Goal: Task Accomplishment & Management: Complete application form

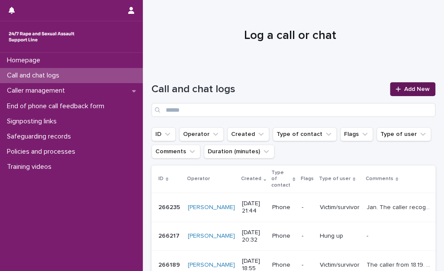
click at [404, 86] on span "Add New" at bounding box center [417, 89] width 26 height 6
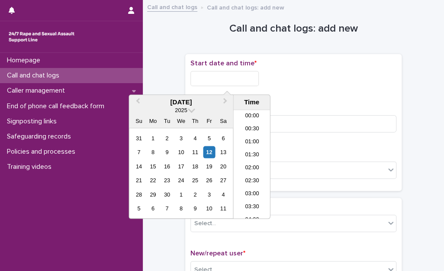
click at [233, 72] on input "text" at bounding box center [224, 78] width 68 height 15
click at [251, 156] on li "21:30" at bounding box center [251, 160] width 37 height 13
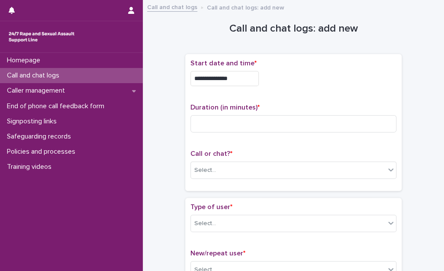
drag, startPoint x: 238, startPoint y: 75, endPoint x: 241, endPoint y: 80, distance: 6.0
click at [239, 76] on input "**********" at bounding box center [224, 78] width 68 height 15
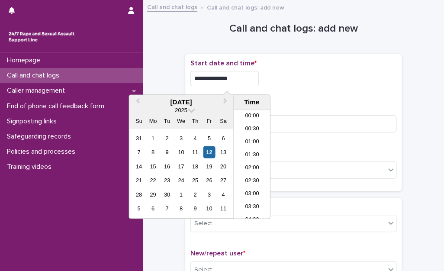
scroll to position [511, 0]
type input "**********"
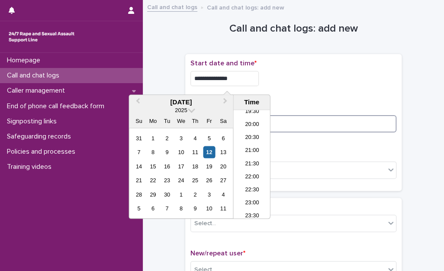
click at [304, 127] on input at bounding box center [293, 123] width 206 height 17
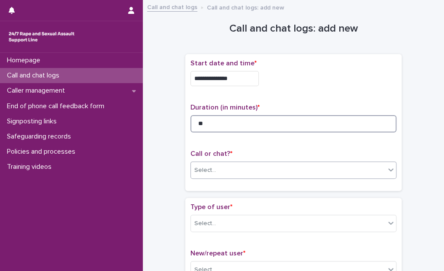
type input "**"
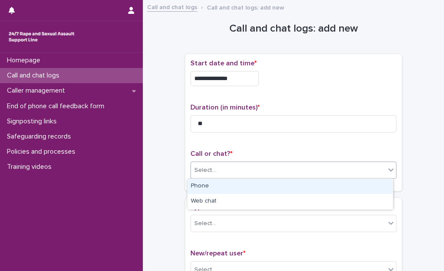
drag, startPoint x: 293, startPoint y: 166, endPoint x: 289, endPoint y: 178, distance: 12.5
click at [292, 167] on div "Select..." at bounding box center [288, 170] width 194 height 14
click at [287, 184] on div "Phone" at bounding box center [289, 186] width 205 height 15
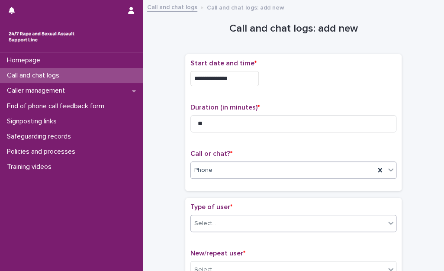
click at [279, 218] on div "Select..." at bounding box center [288, 223] width 194 height 14
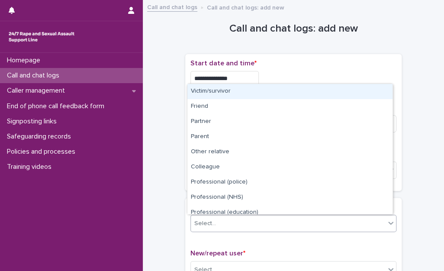
click at [258, 90] on div "Victim/survivor" at bounding box center [289, 91] width 205 height 15
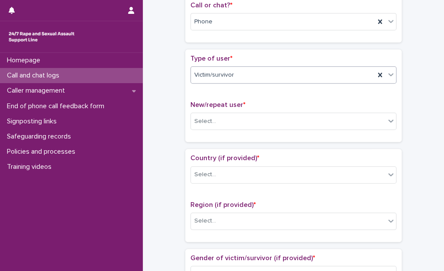
scroll to position [130, 0]
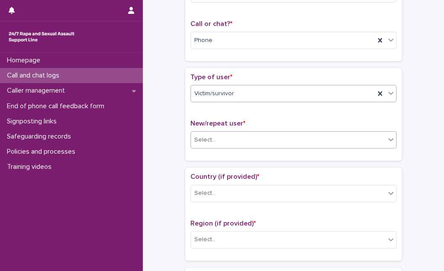
drag, startPoint x: 260, startPoint y: 137, endPoint x: 260, endPoint y: 142, distance: 5.3
click at [260, 138] on div "Select..." at bounding box center [288, 140] width 194 height 14
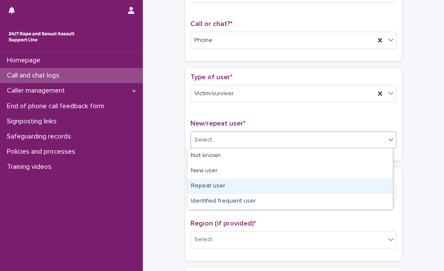
click at [230, 192] on div "Repeat user" at bounding box center [289, 186] width 205 height 15
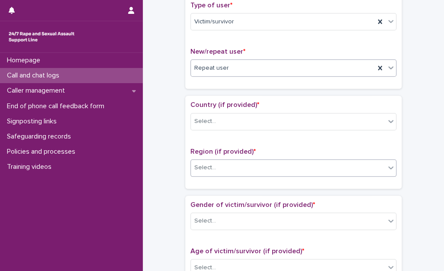
scroll to position [216, 0]
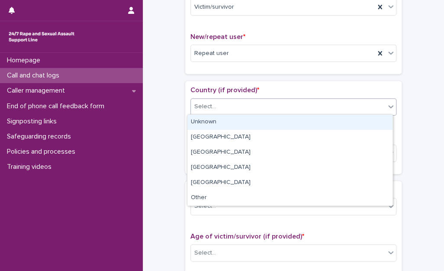
click at [220, 112] on div "Select..." at bounding box center [288, 107] width 194 height 14
click at [218, 123] on div "Unknown" at bounding box center [289, 122] width 205 height 15
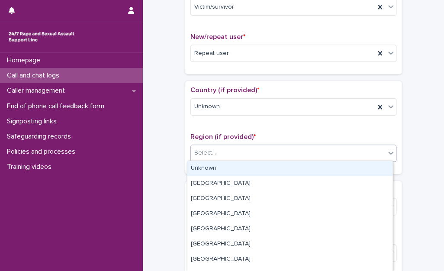
click at [218, 154] on div "Select..." at bounding box center [288, 153] width 194 height 14
click at [220, 173] on div "Unknown" at bounding box center [289, 168] width 205 height 15
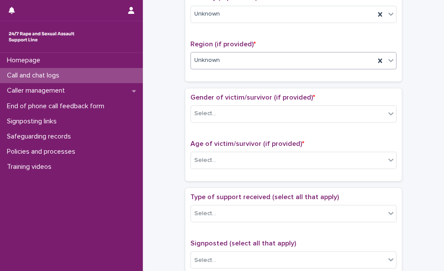
scroll to position [346, 0]
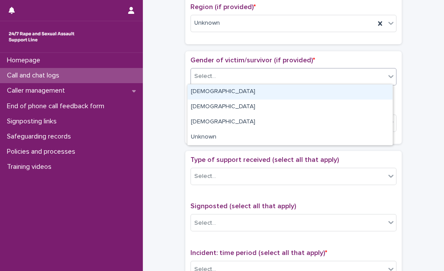
click at [233, 73] on div "Select..." at bounding box center [288, 76] width 194 height 14
click at [225, 93] on div "[DEMOGRAPHIC_DATA]" at bounding box center [289, 91] width 205 height 15
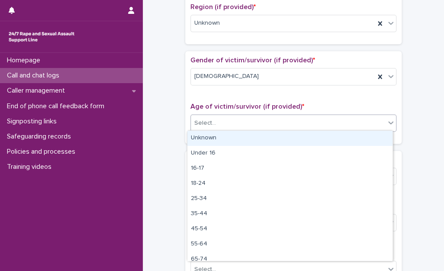
click at [223, 125] on div "Select..." at bounding box center [288, 123] width 194 height 14
click at [226, 137] on div "Unknown" at bounding box center [289, 138] width 205 height 15
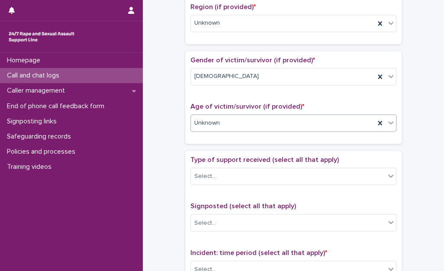
scroll to position [433, 0]
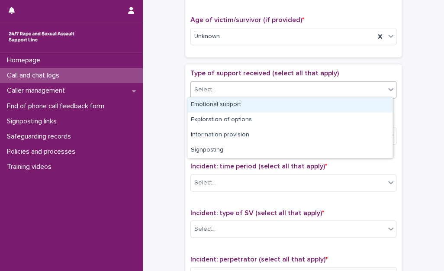
click at [233, 88] on div "Select..." at bounding box center [288, 90] width 194 height 14
click at [230, 103] on div "Emotional support" at bounding box center [289, 104] width 205 height 15
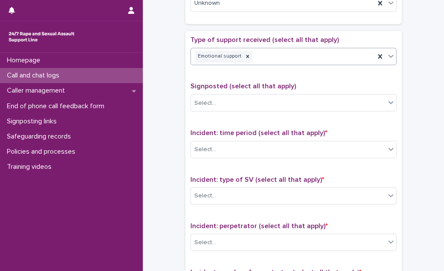
scroll to position [476, 0]
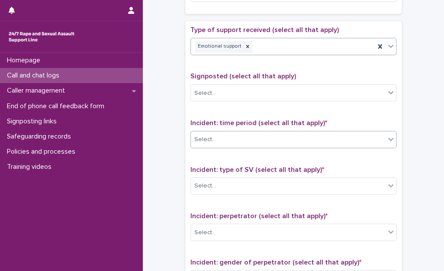
click at [260, 143] on div "Select..." at bounding box center [288, 139] width 194 height 14
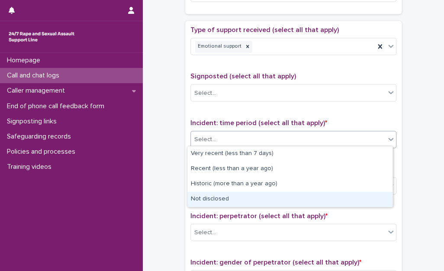
click at [236, 197] on div "Not disclosed" at bounding box center [289, 199] width 205 height 15
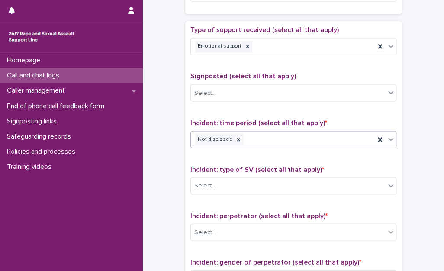
scroll to position [606, 0]
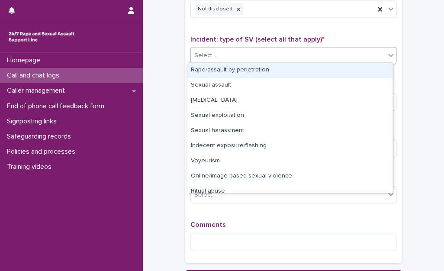
click at [277, 58] on div "Select..." at bounding box center [288, 55] width 194 height 14
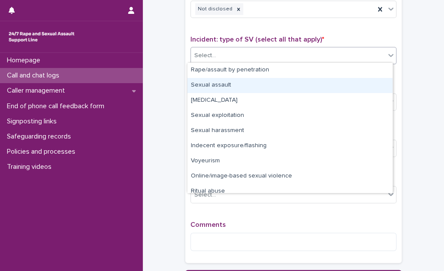
scroll to position [22, 0]
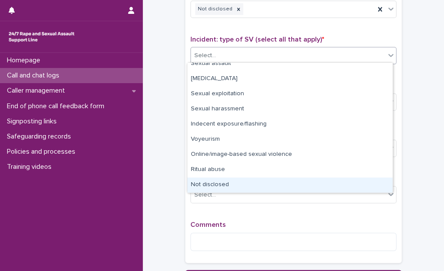
click at [230, 182] on div "Not disclosed" at bounding box center [289, 184] width 205 height 15
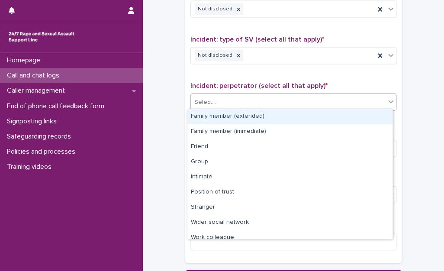
click at [254, 103] on div "Select..." at bounding box center [288, 102] width 194 height 14
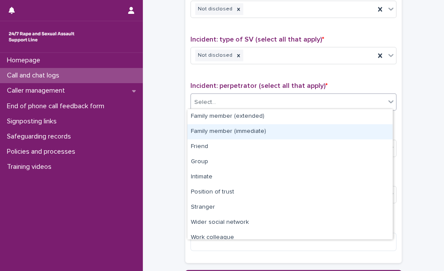
scroll to position [36, 0]
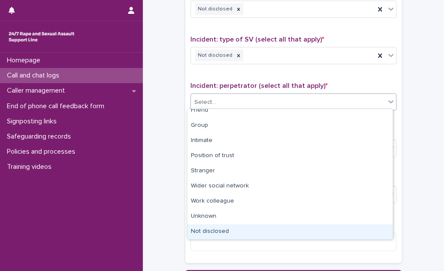
click at [226, 229] on div "Not disclosed" at bounding box center [289, 231] width 205 height 15
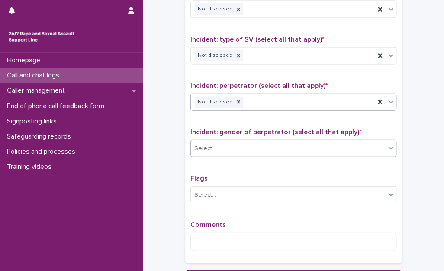
click at [267, 147] on div "Select..." at bounding box center [288, 148] width 194 height 14
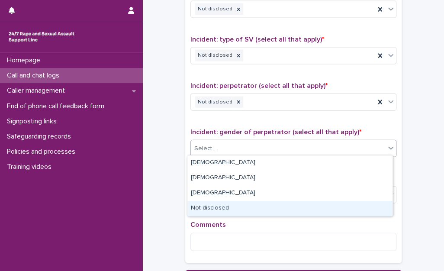
click at [246, 212] on div "Not disclosed" at bounding box center [289, 208] width 205 height 15
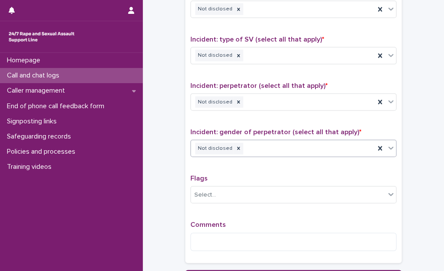
scroll to position [684, 0]
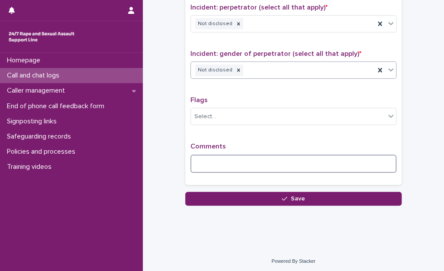
drag, startPoint x: 242, startPoint y: 160, endPoint x: 315, endPoint y: 154, distance: 72.5
click at [244, 158] on textarea at bounding box center [293, 163] width 206 height 19
type textarea "*"
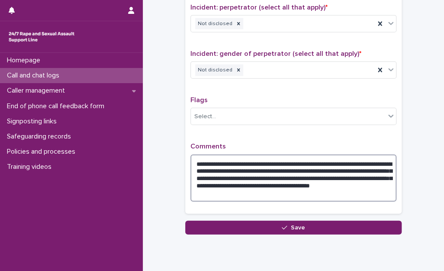
click at [289, 190] on textarea "**********" at bounding box center [293, 178] width 206 height 48
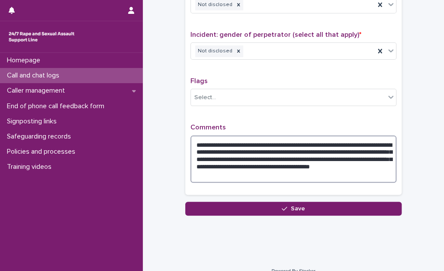
scroll to position [713, 0]
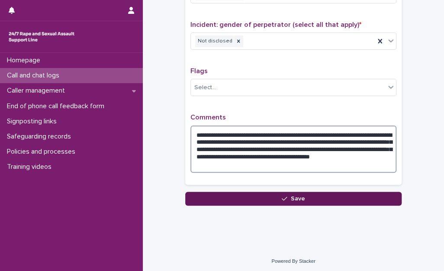
type textarea "**********"
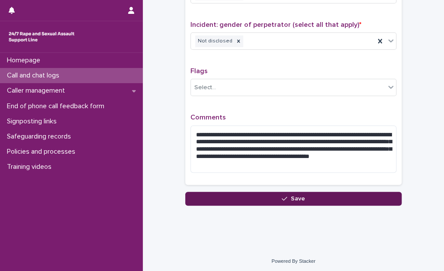
click at [310, 197] on button "Save" at bounding box center [293, 199] width 216 height 14
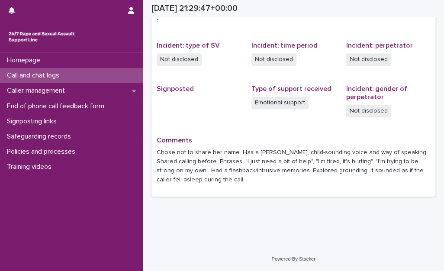
scroll to position [199, 0]
click at [127, 13] on button "button" at bounding box center [131, 10] width 16 height 21
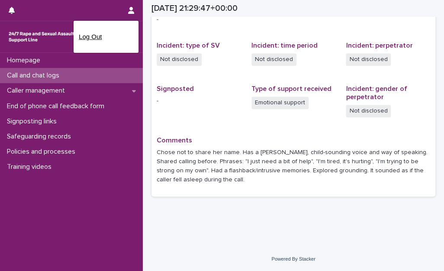
click at [115, 30] on p "Log Out" at bounding box center [106, 36] width 55 height 15
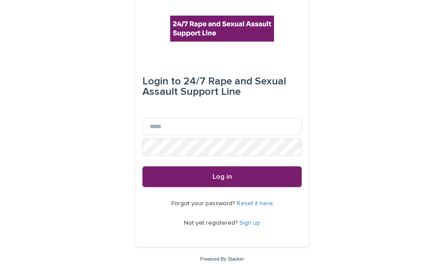
scroll to position [5, 0]
type input "**********"
